Goal: Check status: Check status

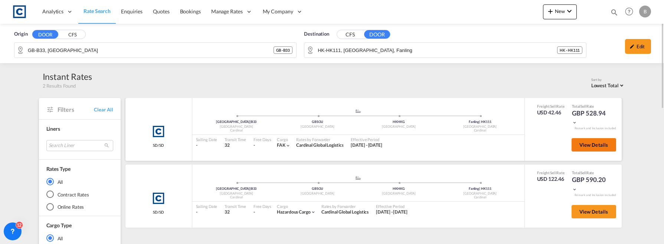
click at [600, 145] on span "View Details" at bounding box center [593, 145] width 29 height 6
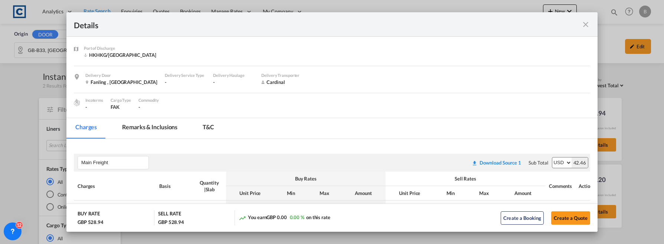
scroll to position [162, 0]
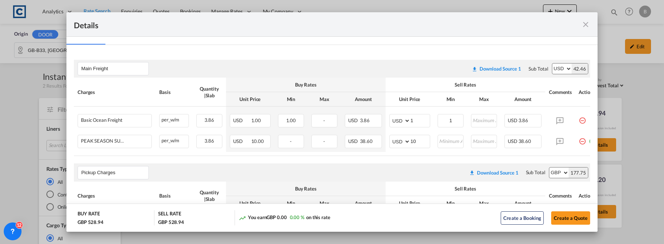
click at [36, 130] on div "Details Pickup Door [GEOGRAPHIC_DATA], [GEOGRAPHIC_DATA] Pickup Service Type - …" at bounding box center [332, 122] width 664 height 244
click at [585, 22] on md-icon "icon-close fg-AAA8AD m-0 cursor" at bounding box center [585, 24] width 9 height 9
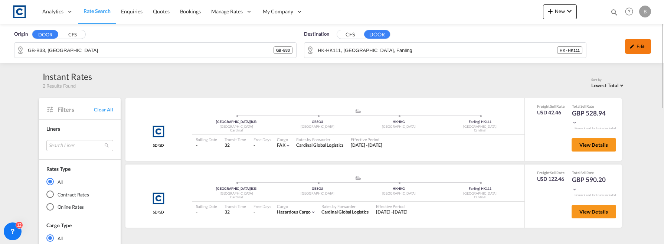
click at [646, 46] on div "Edit" at bounding box center [638, 46] width 26 height 15
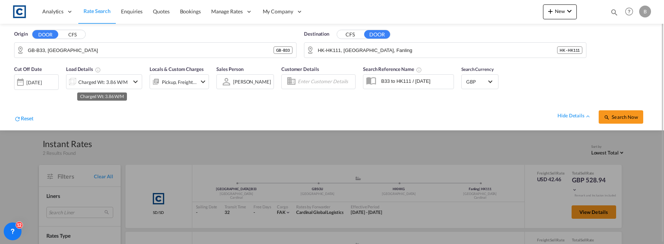
click at [78, 85] on div "Charged Wt: 3.86 W/M" at bounding box center [102, 82] width 49 height 10
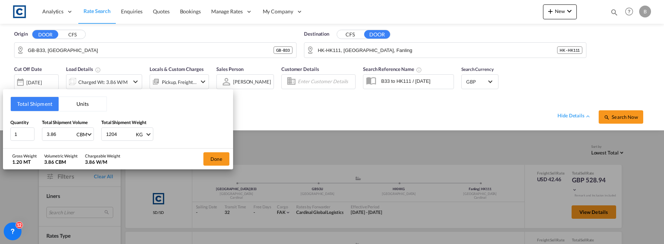
click at [73, 104] on button "Units" at bounding box center [83, 104] width 48 height 14
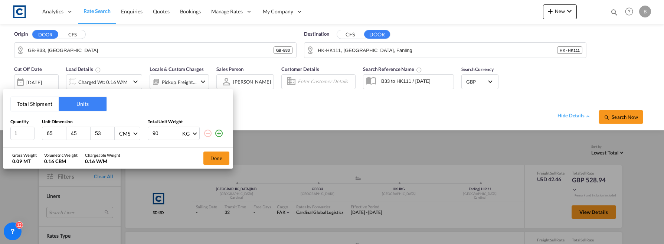
click at [50, 107] on button "Total Shipment" at bounding box center [35, 104] width 48 height 14
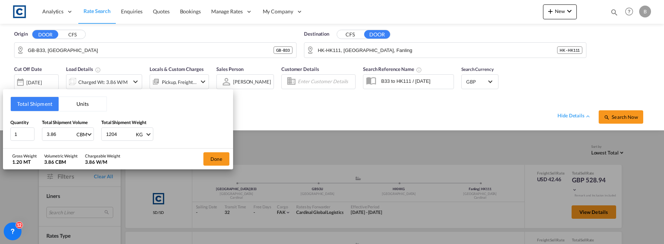
click at [73, 106] on button "Units" at bounding box center [83, 104] width 48 height 14
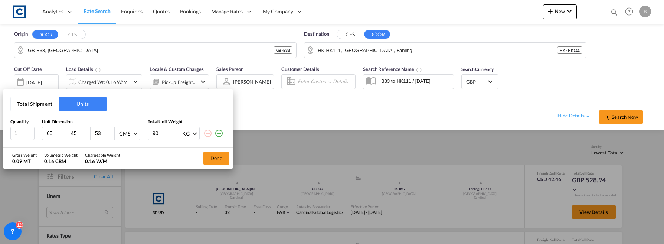
click at [53, 104] on button "Total Shipment" at bounding box center [35, 104] width 48 height 14
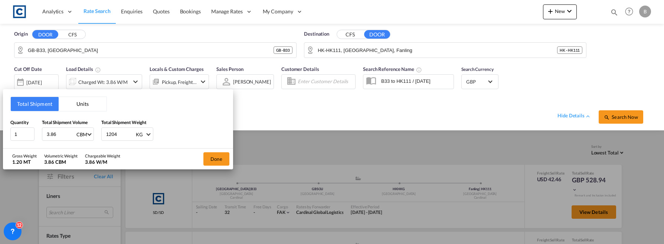
click at [72, 105] on button "Units" at bounding box center [83, 104] width 48 height 14
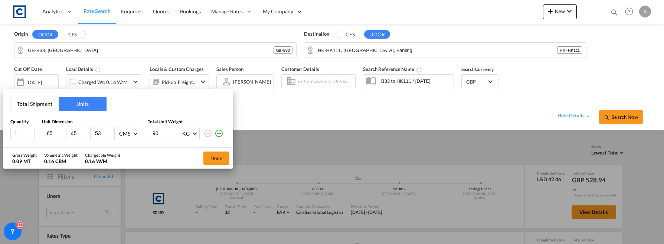
click at [46, 105] on button "Total Shipment" at bounding box center [35, 104] width 48 height 14
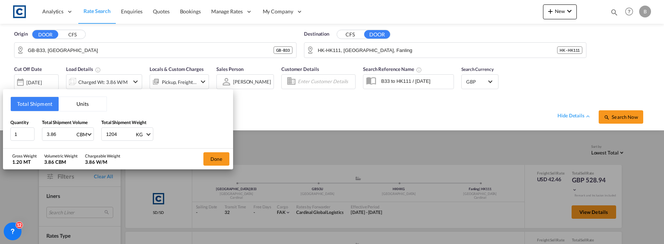
click at [68, 108] on button "Units" at bounding box center [83, 104] width 48 height 14
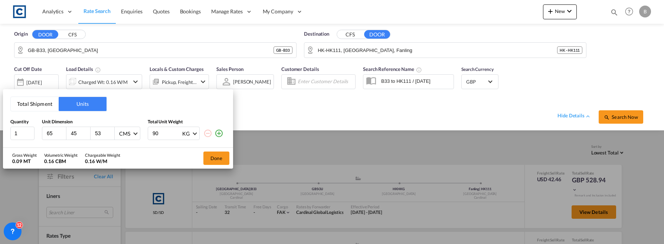
click at [43, 102] on button "Total Shipment" at bounding box center [35, 104] width 48 height 14
